Goal: Transaction & Acquisition: Book appointment/travel/reservation

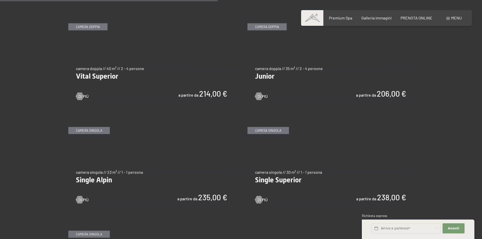
scroll to position [734, 0]
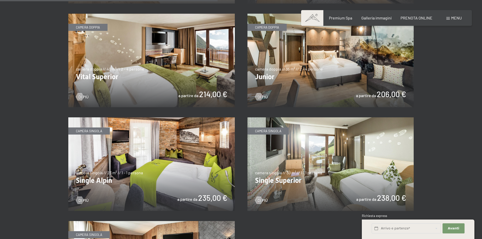
click at [202, 96] on img at bounding box center [151, 61] width 167 height 94
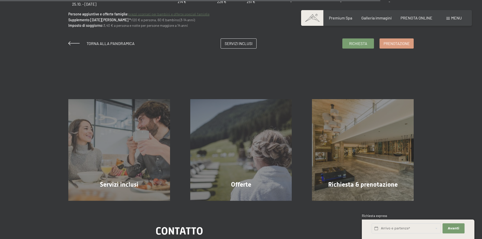
scroll to position [405, 0]
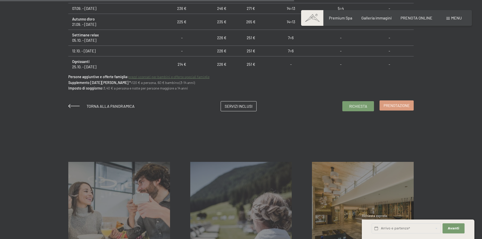
click at [393, 106] on span "Prenotazione" at bounding box center [397, 105] width 26 height 5
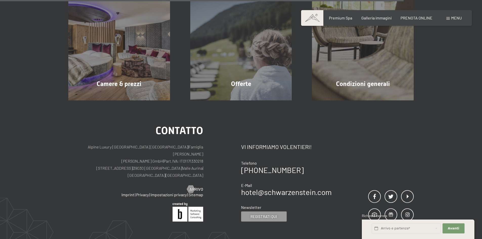
scroll to position [498, 0]
